Goal: Task Accomplishment & Management: Use online tool/utility

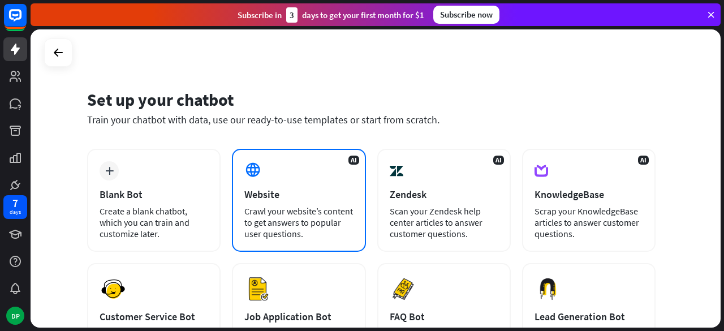
click at [280, 220] on div "Crawl your website’s content to get answers to popular user questions." at bounding box center [299, 222] width 109 height 34
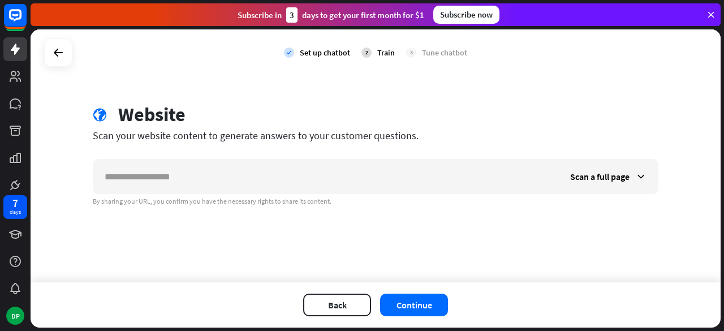
click at [418, 321] on div "Back Continue" at bounding box center [376, 304] width 691 height 45
click at [418, 316] on div "Back Continue" at bounding box center [376, 304] width 691 height 45
click at [13, 47] on icon at bounding box center [15, 49] width 9 height 11
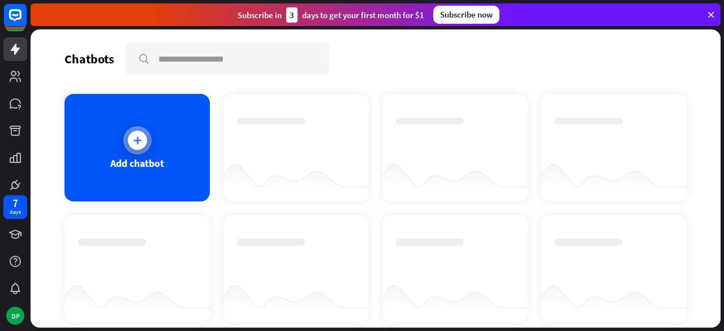
click at [135, 140] on icon at bounding box center [137, 140] width 11 height 11
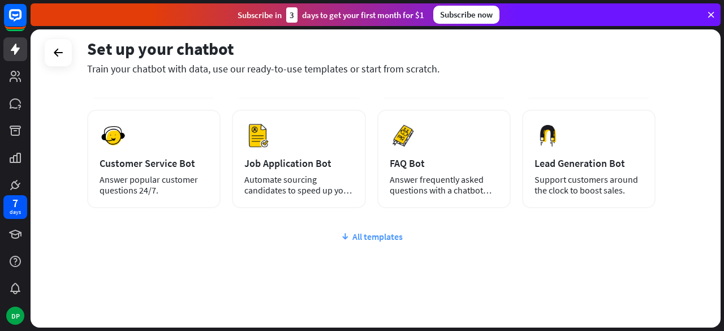
scroll to position [170, 0]
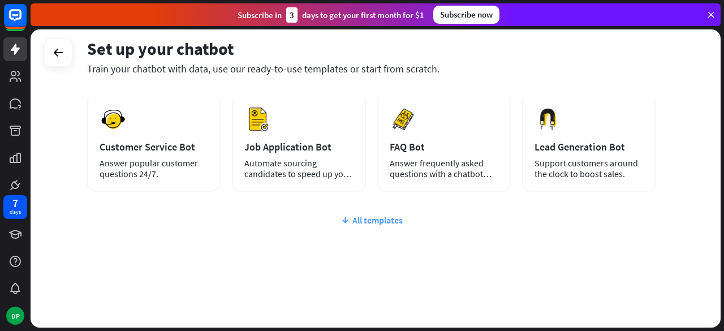
click at [368, 222] on div "All templates" at bounding box center [371, 220] width 569 height 11
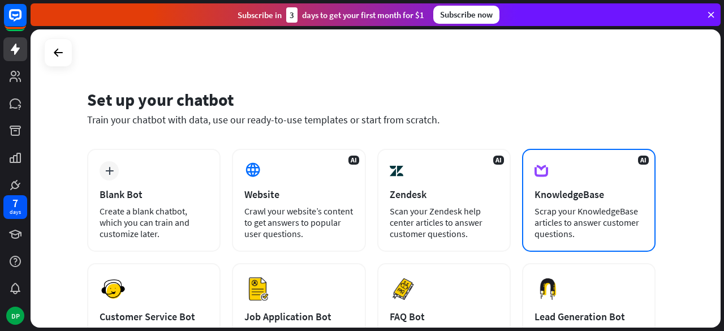
scroll to position [57, 0]
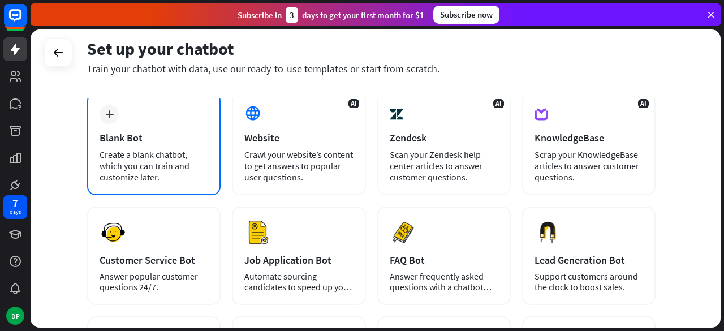
click at [145, 158] on div "Create a blank chatbot, which you can train and customize later." at bounding box center [154, 166] width 109 height 34
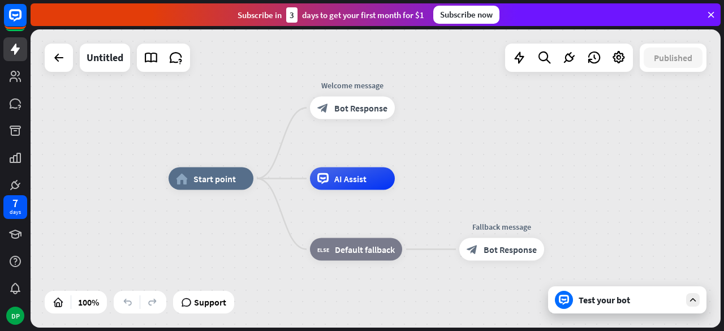
click at [614, 301] on div "Test your bot" at bounding box center [630, 299] width 102 height 11
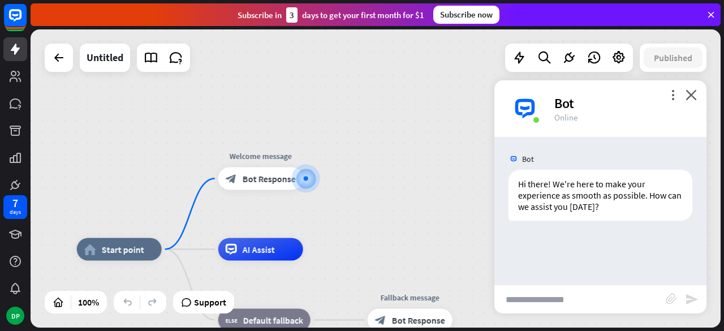
click at [549, 293] on input "text" at bounding box center [580, 299] width 171 height 28
type input "**********"
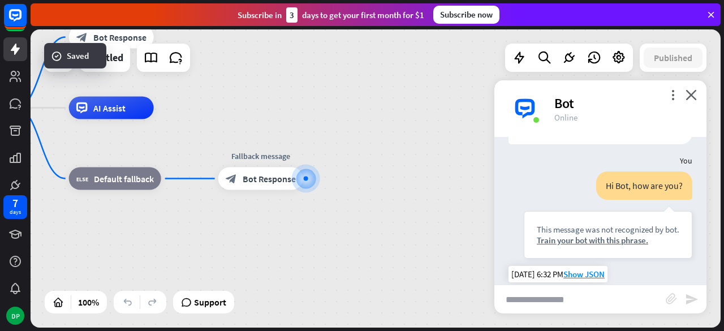
scroll to position [133, 0]
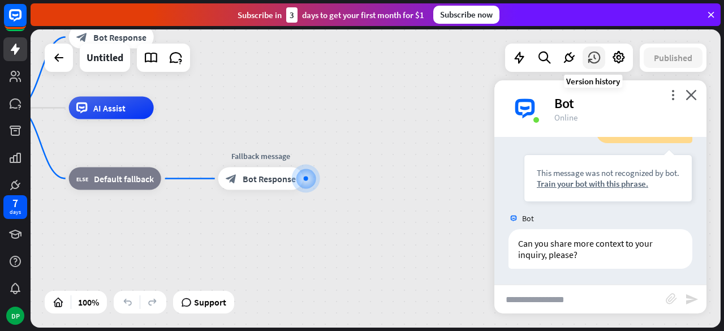
drag, startPoint x: 601, startPoint y: 84, endPoint x: 588, endPoint y: 64, distance: 23.9
click at [588, 64] on div "Untitled Published 100% Support close Interactions block_user_input User Input …" at bounding box center [376, 178] width 691 height 298
click at [619, 93] on div "more_vert close Bot Online" at bounding box center [601, 108] width 212 height 57
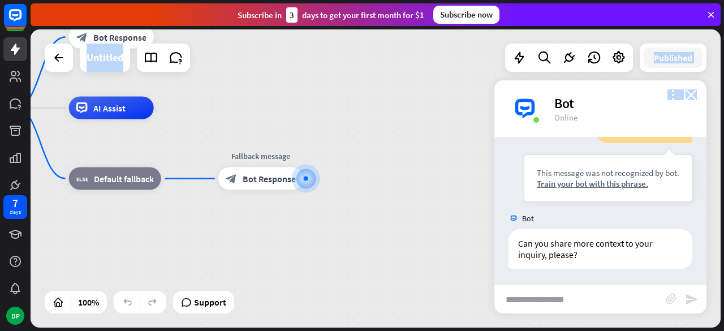
click at [495, 82] on div "home_2 Start point Welcome message block_bot_response Bot Response AI Assist bl…" at bounding box center [376, 178] width 691 height 298
click at [430, 131] on div "home_2 Start point Welcome message block_bot_response Bot Response AI Assist bl…" at bounding box center [273, 257] width 691 height 298
click at [17, 54] on icon at bounding box center [15, 49] width 14 height 14
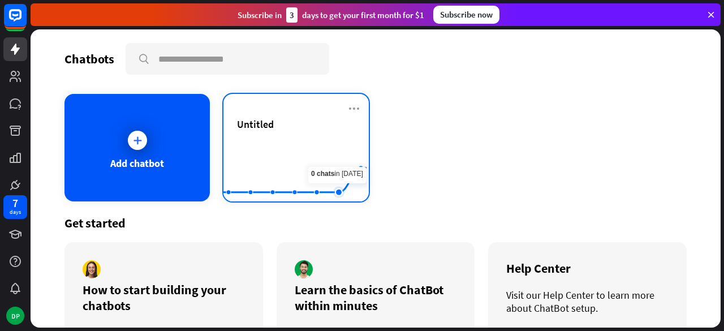
click at [328, 149] on rect at bounding box center [295, 173] width 143 height 71
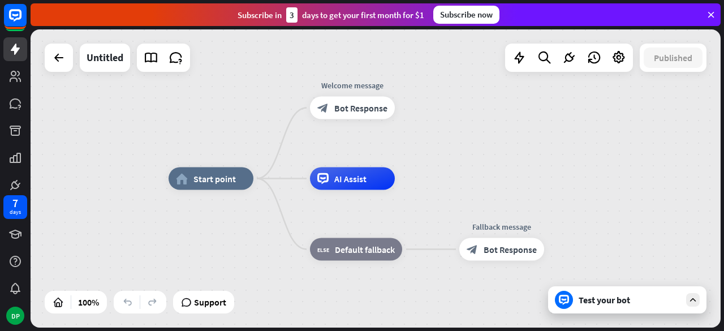
click at [688, 297] on icon at bounding box center [693, 300] width 10 height 10
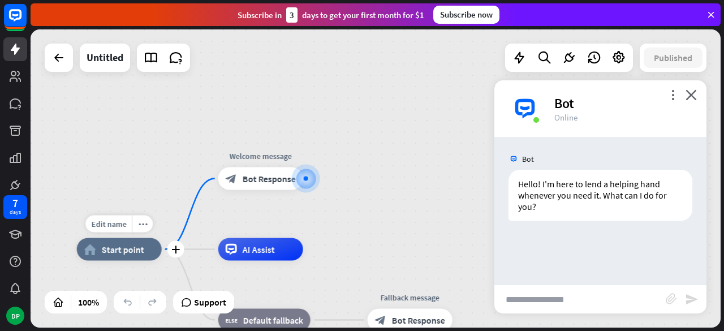
click at [109, 254] on span "Start point" at bounding box center [123, 249] width 42 height 11
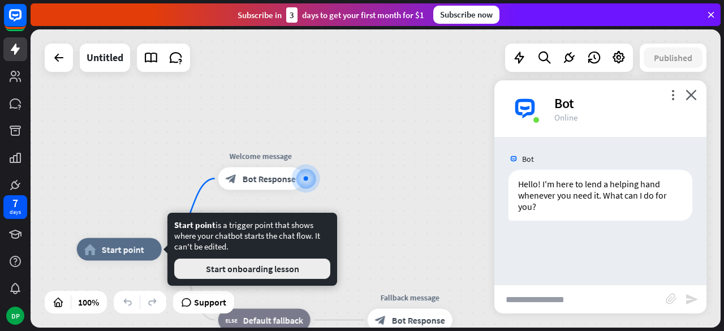
click at [238, 269] on button "Start onboarding lesson" at bounding box center [252, 269] width 156 height 20
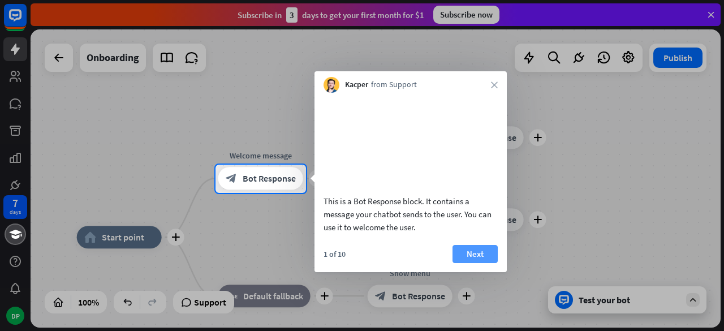
click at [473, 263] on button "Next" at bounding box center [475, 254] width 45 height 18
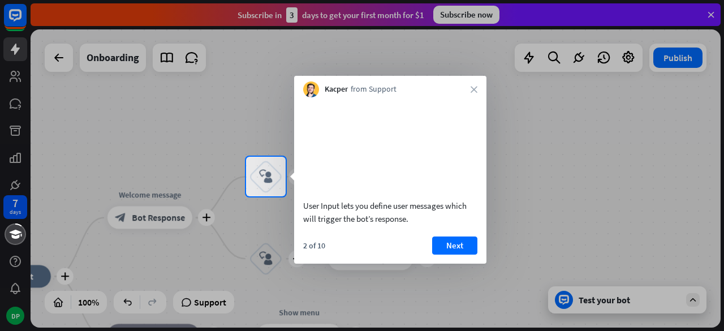
click at [15, 55] on div at bounding box center [362, 78] width 724 height 157
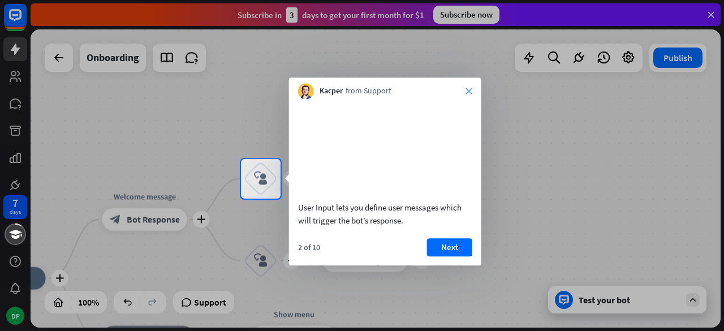
click at [470, 91] on icon "close" at bounding box center [469, 91] width 7 height 7
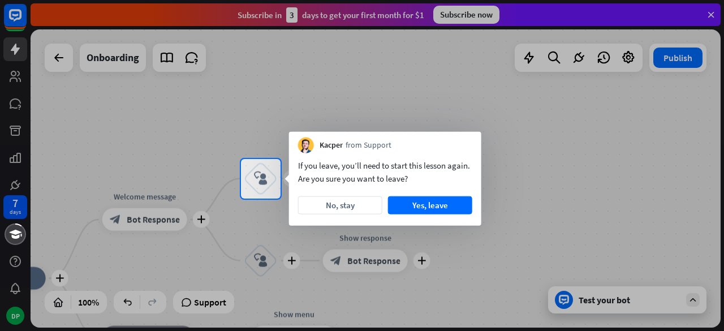
click at [10, 56] on div at bounding box center [362, 79] width 724 height 159
click at [420, 202] on button "Yes, leave" at bounding box center [430, 205] width 84 height 18
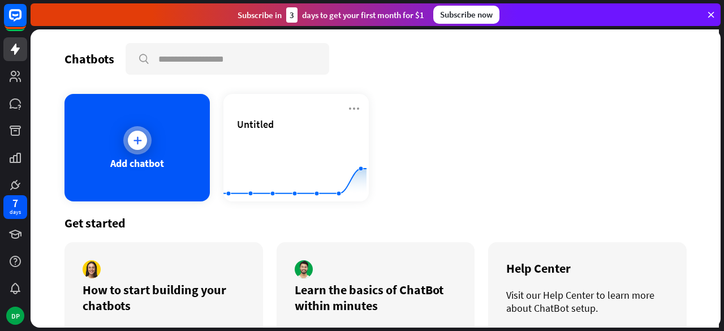
click at [168, 160] on div "Add chatbot" at bounding box center [137, 148] width 145 height 108
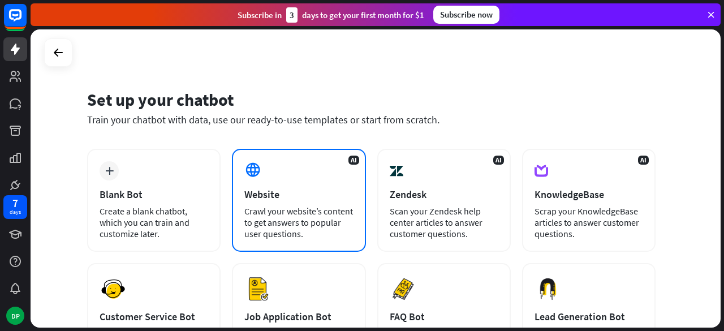
click at [333, 210] on div "Crawl your website’s content to get answers to popular user questions." at bounding box center [299, 222] width 109 height 34
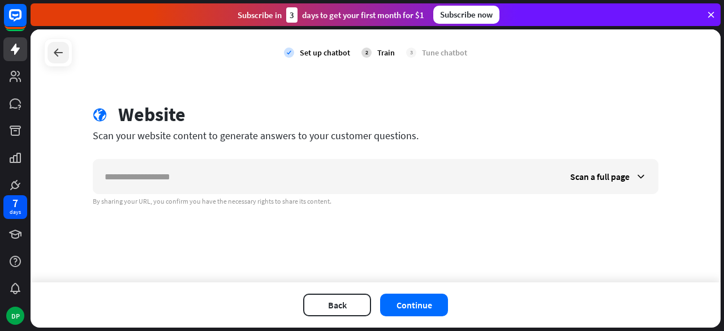
click at [49, 52] on div at bounding box center [59, 53] width 22 height 22
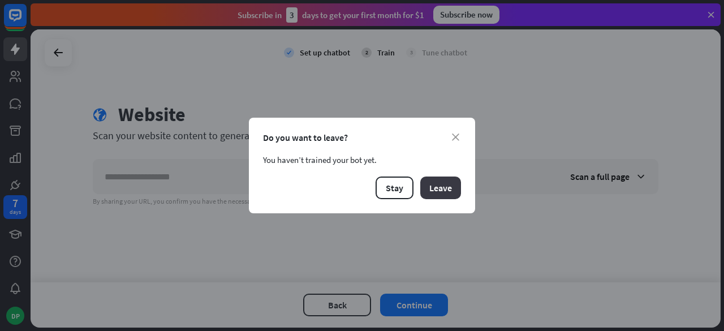
click at [443, 187] on button "Leave" at bounding box center [441, 188] width 41 height 23
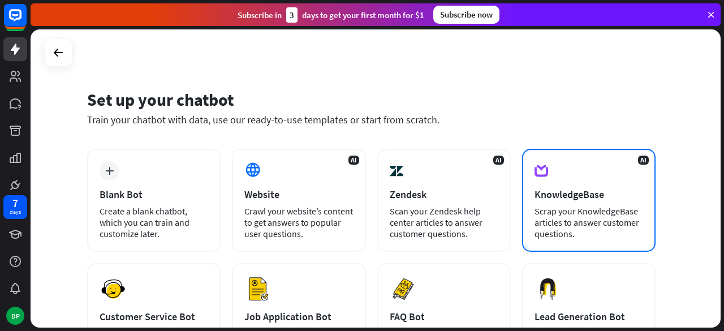
click at [577, 217] on div "Scrap your KnowledgeBase articles to answer customer questions." at bounding box center [589, 222] width 109 height 34
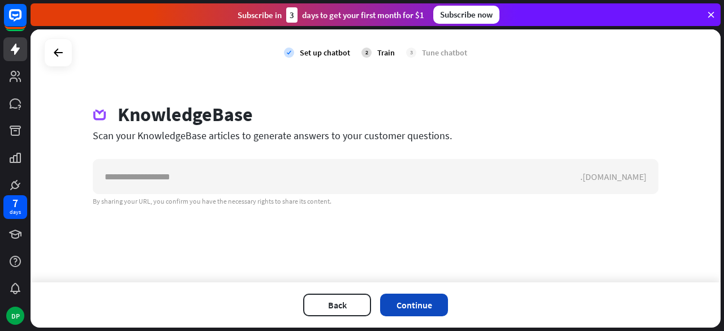
click at [413, 302] on button "Continue" at bounding box center [414, 305] width 68 height 23
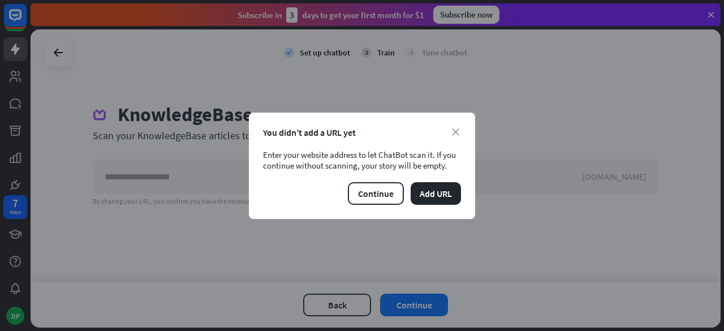
click at [460, 126] on div "close You didn’t add a URL yet Enter your website address to let ChatBot scan i…" at bounding box center [362, 166] width 226 height 106
click at [461, 136] on div "You didn’t add a URL yet" at bounding box center [362, 132] width 198 height 11
click at [451, 132] on div "You didn’t add a URL yet" at bounding box center [362, 132] width 198 height 11
click at [453, 128] on icon "close" at bounding box center [455, 131] width 7 height 7
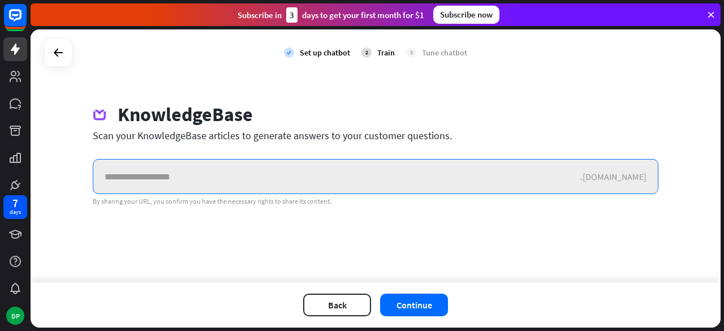
click at [346, 177] on input "text" at bounding box center [336, 177] width 487 height 34
paste input "**********"
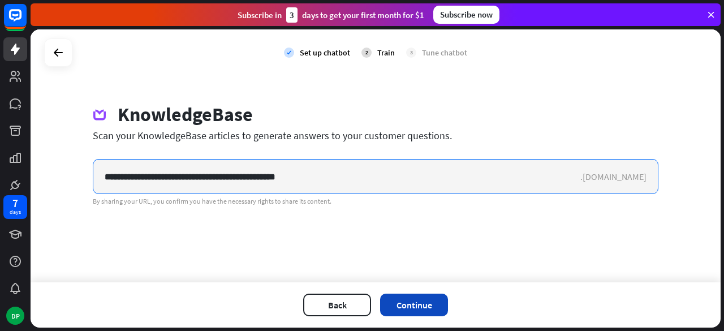
type input "**********"
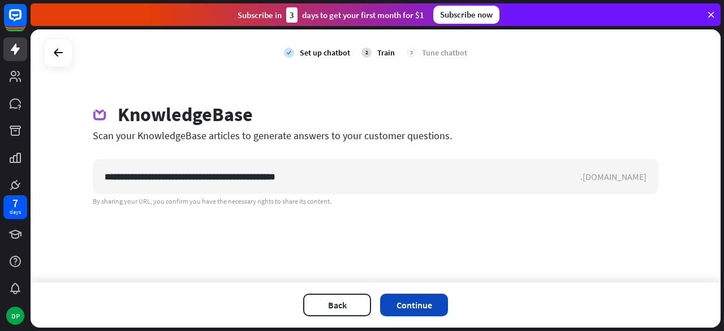
click at [420, 302] on button "Continue" at bounding box center [414, 305] width 68 height 23
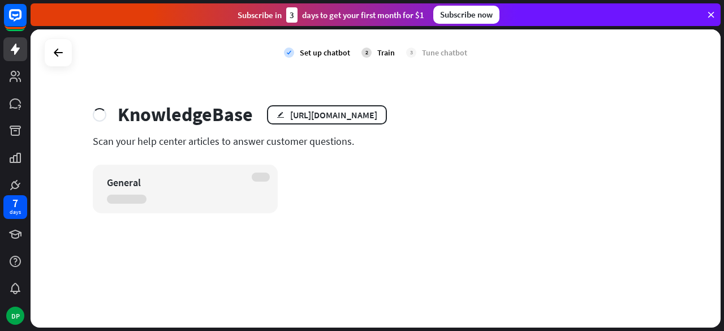
click at [201, 187] on div "General" at bounding box center [175, 182] width 137 height 13
click at [66, 50] on div at bounding box center [59, 53] width 22 height 22
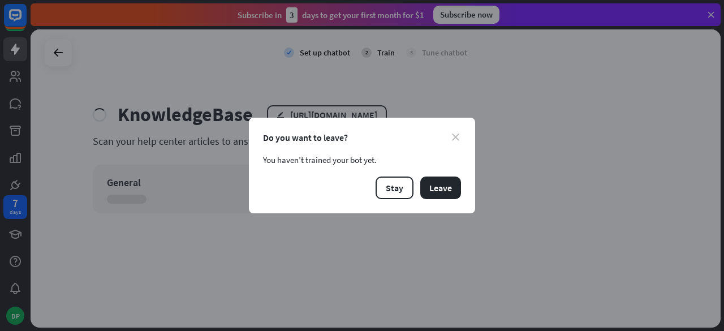
click at [459, 139] on icon "close" at bounding box center [455, 137] width 7 height 7
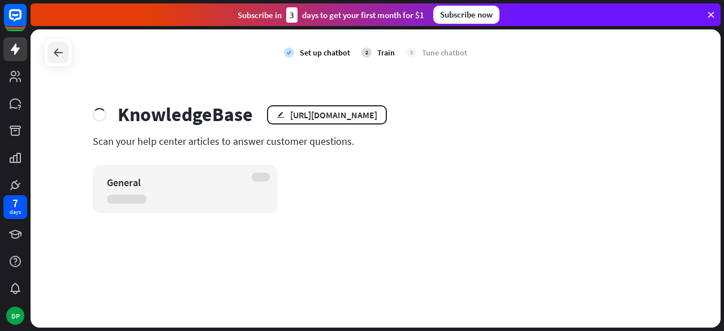
click at [65, 47] on div at bounding box center [59, 53] width 22 height 22
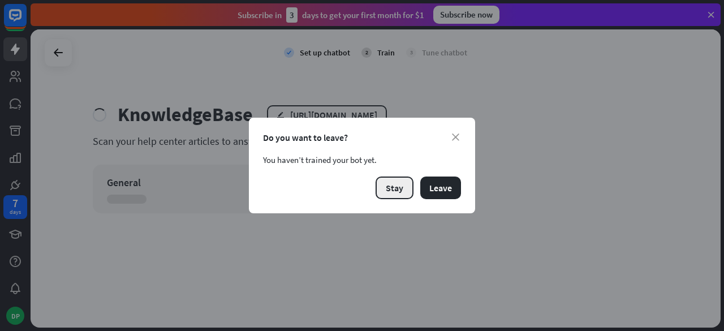
click at [404, 194] on button "Stay" at bounding box center [395, 188] width 38 height 23
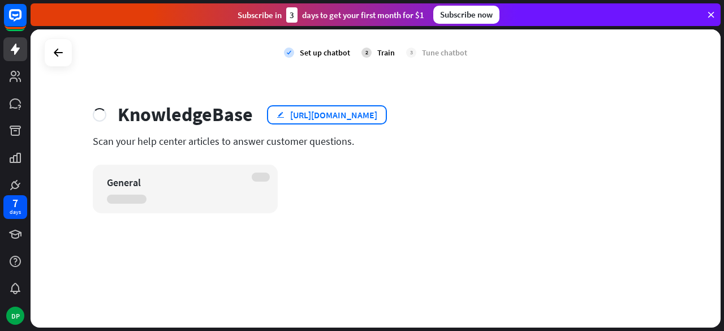
click at [378, 117] on div "[URL][DOMAIN_NAME]" at bounding box center [333, 114] width 87 height 11
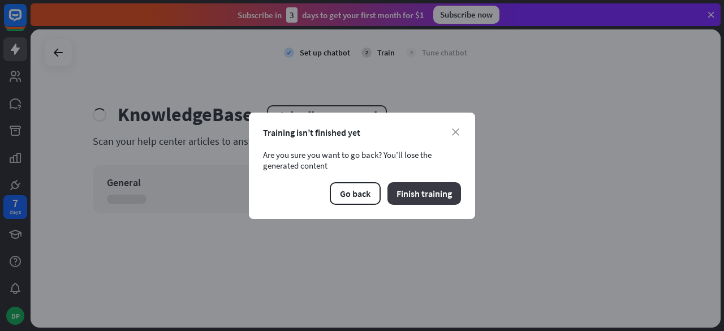
click at [420, 199] on button "Finish training" at bounding box center [425, 193] width 74 height 23
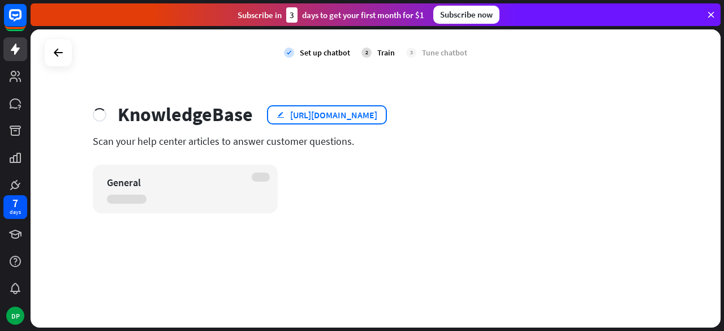
click at [353, 117] on div "[URL][DOMAIN_NAME]" at bounding box center [333, 114] width 87 height 11
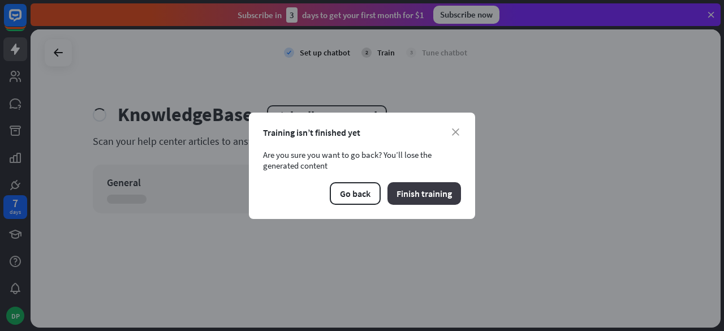
click at [418, 188] on button "Finish training" at bounding box center [425, 193] width 74 height 23
